Goal: Task Accomplishment & Management: Use online tool/utility

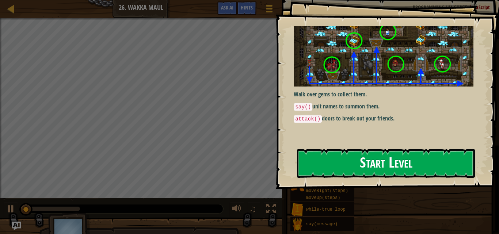
click at [352, 163] on button "Start Level" at bounding box center [386, 163] width 178 height 29
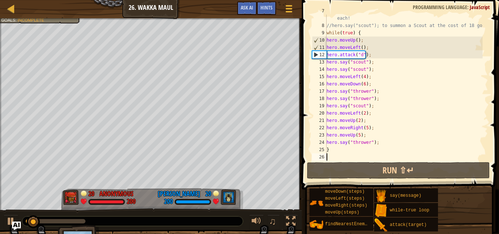
scroll to position [66, 0]
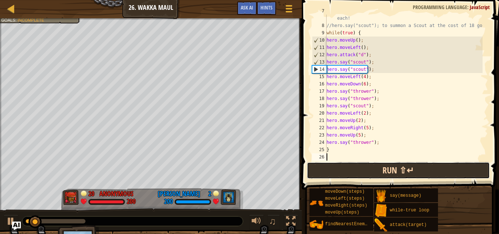
click at [374, 170] on button "Run ⇧↵" at bounding box center [398, 170] width 183 height 17
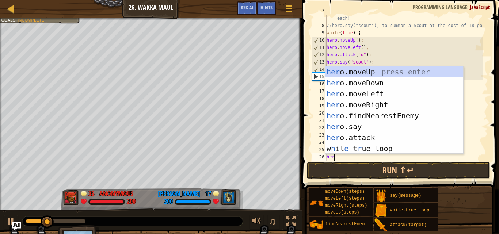
scroll to position [3, 0]
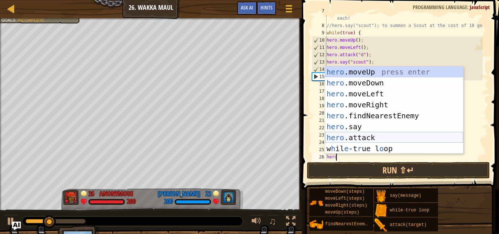
click at [362, 136] on div "hero .moveUp press enter hero .moveDown press enter hero .moveLeft press enter …" at bounding box center [394, 122] width 138 height 110
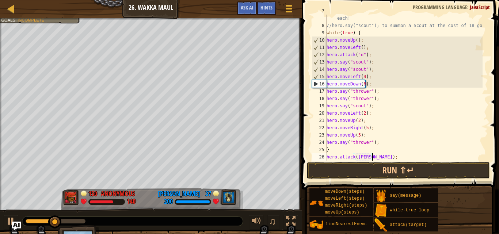
scroll to position [3, 4]
click at [349, 151] on div "//hero.say("thrower"); to summon up to 2 Throwers at 9 gold each! //hero.say("s…" at bounding box center [404, 91] width 158 height 168
type textarea "}"
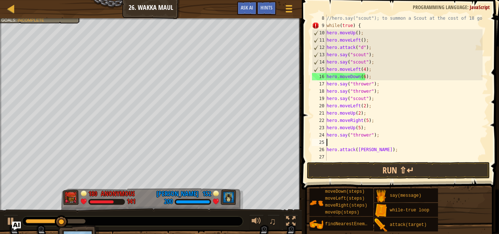
scroll to position [73, 0]
click at [348, 155] on div "//hero.say("scout"); to summon a Scout at the cost of 18 gold! while ( true ) {…" at bounding box center [404, 95] width 158 height 161
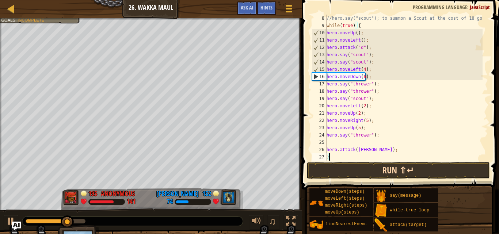
type textarea "}"
click at [350, 171] on button "Run ⇧↵" at bounding box center [398, 170] width 183 height 17
